Goal: Navigation & Orientation: Understand site structure

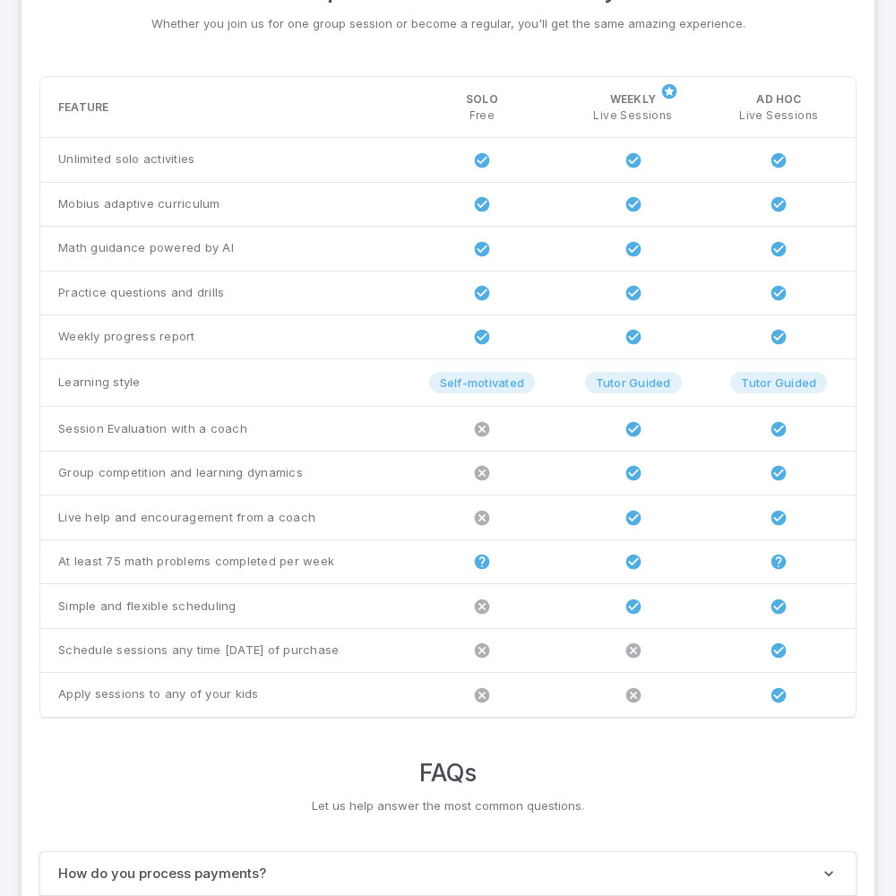
scroll to position [1375, 0]
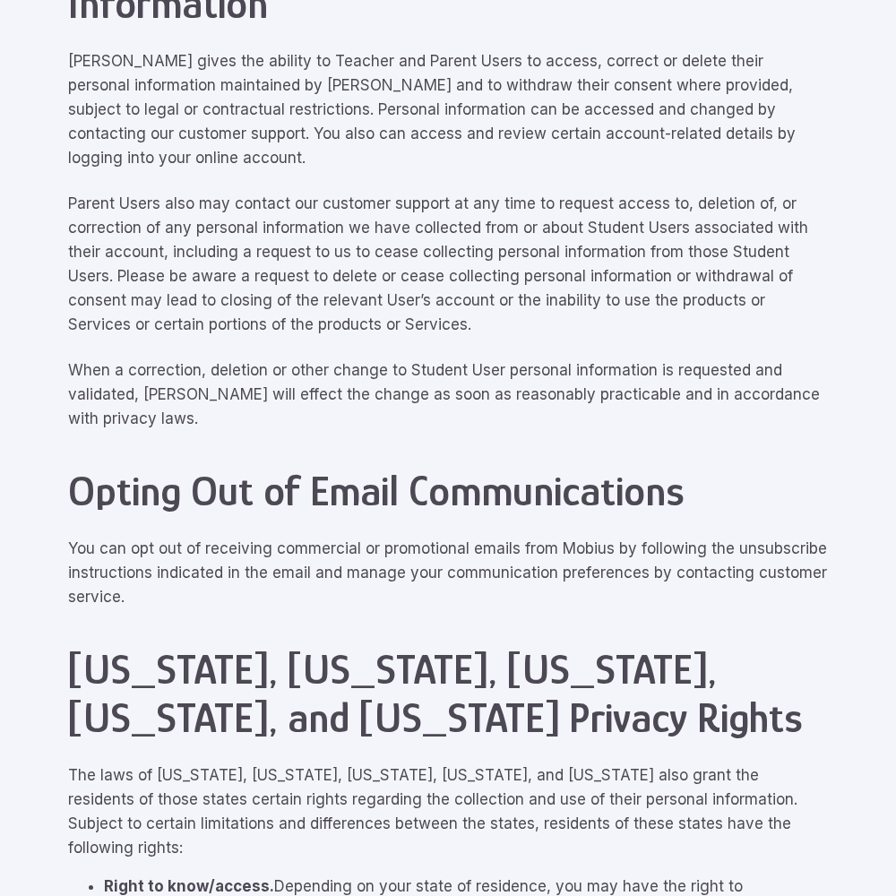
scroll to position [8068, 0]
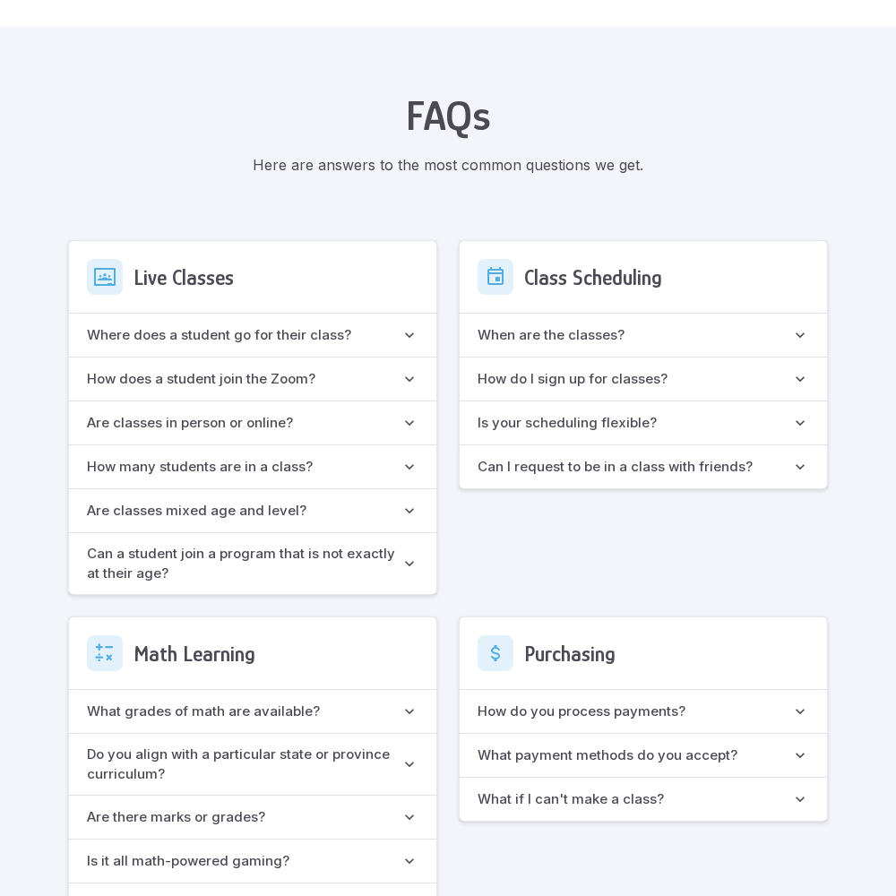
scroll to position [1592, 0]
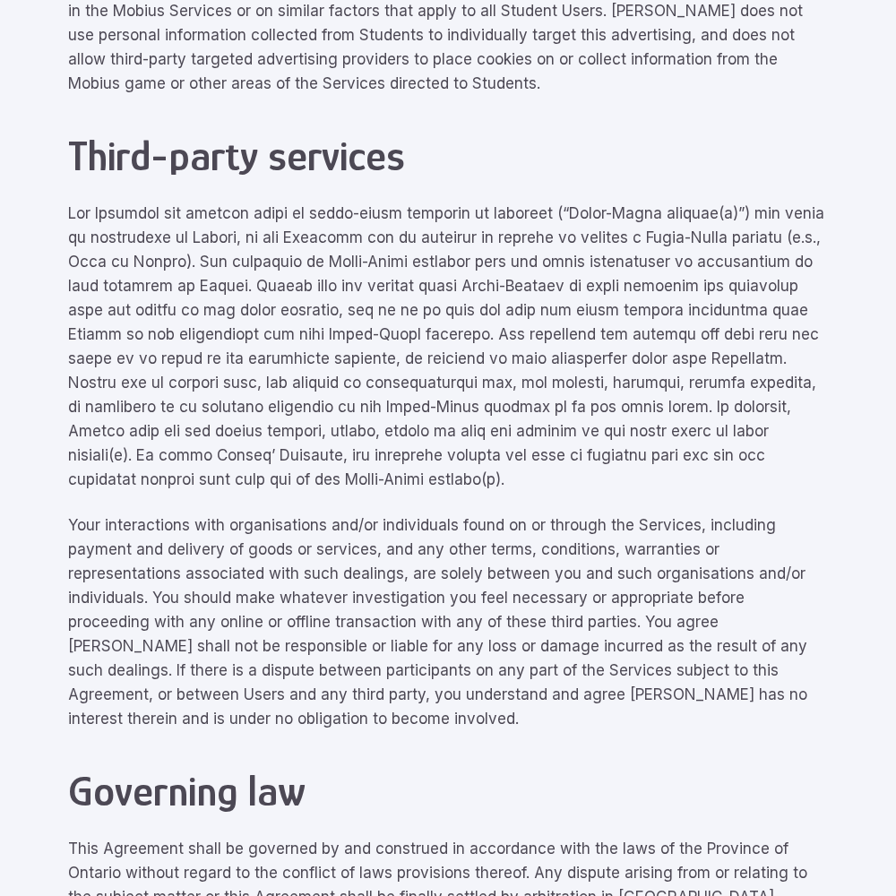
scroll to position [8068, 0]
